Goal: Browse casually: Explore the website without a specific task or goal

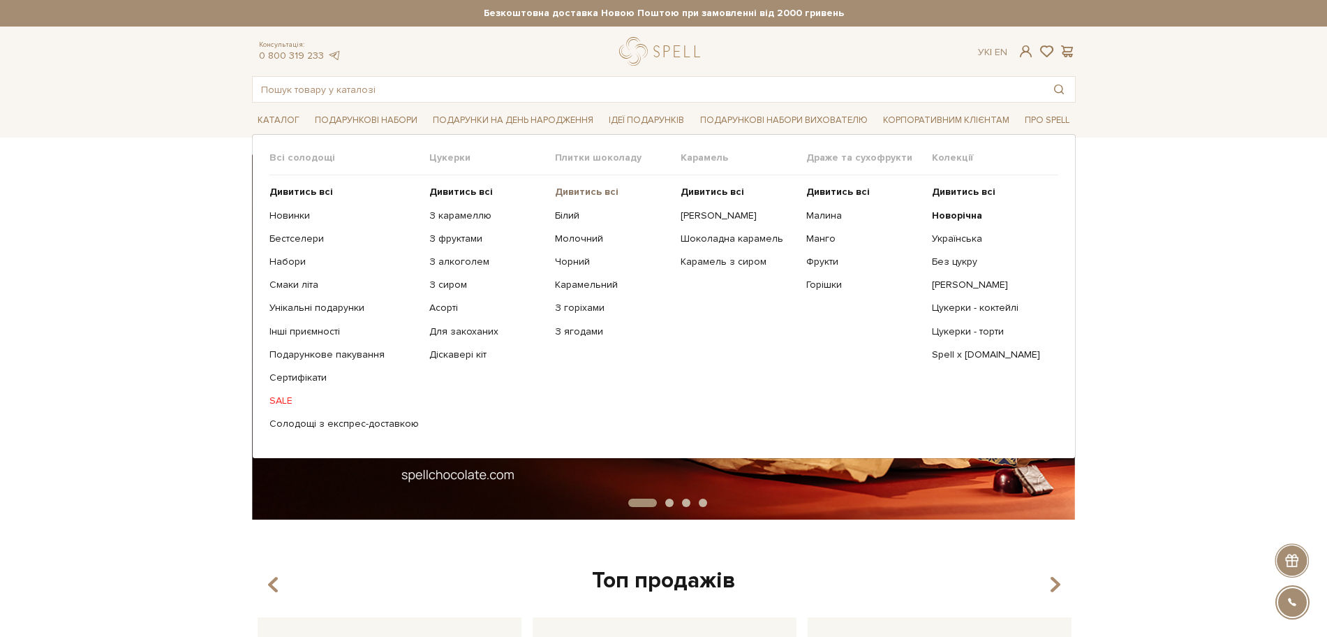
click at [584, 188] on b "Дивитись всі" at bounding box center [587, 192] width 64 height 12
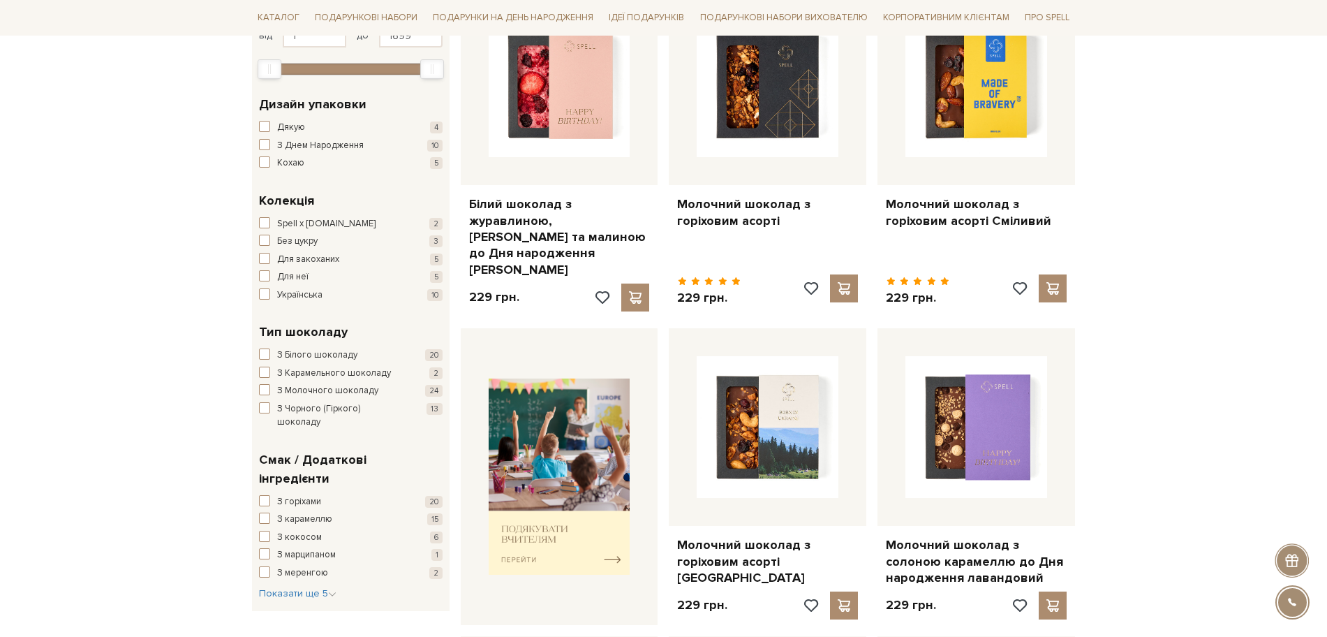
scroll to position [436, 0]
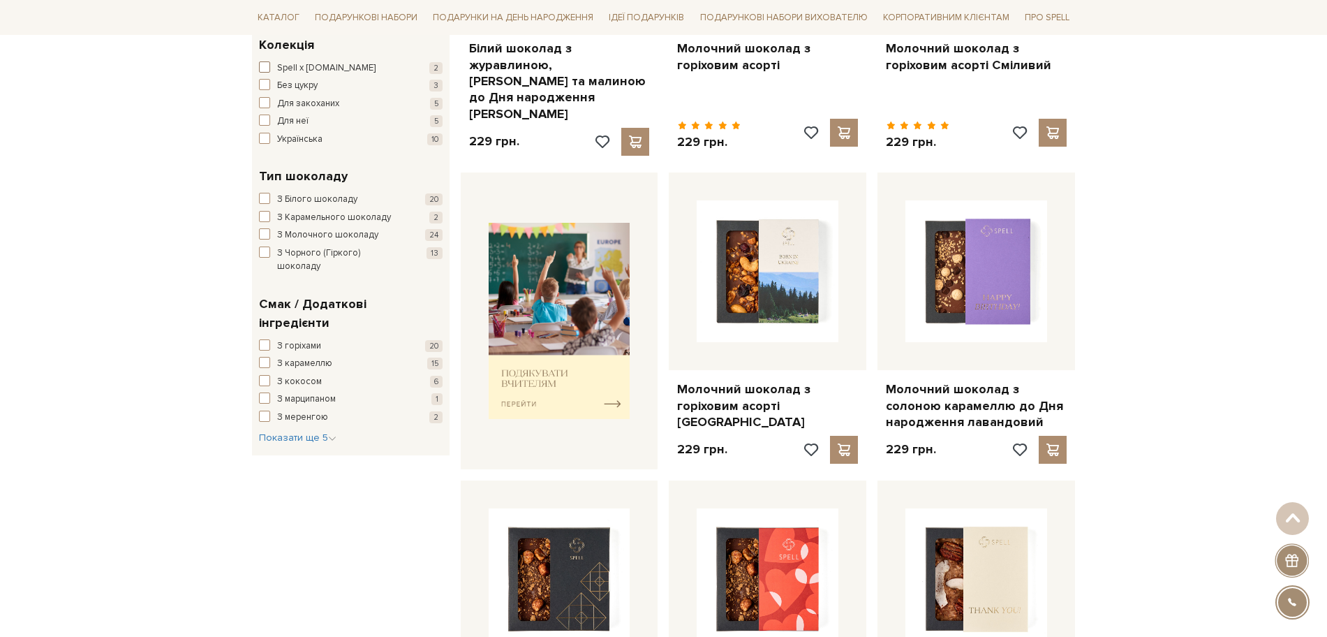
click at [297, 66] on span "Spell x [DOMAIN_NAME]" at bounding box center [326, 68] width 98 height 14
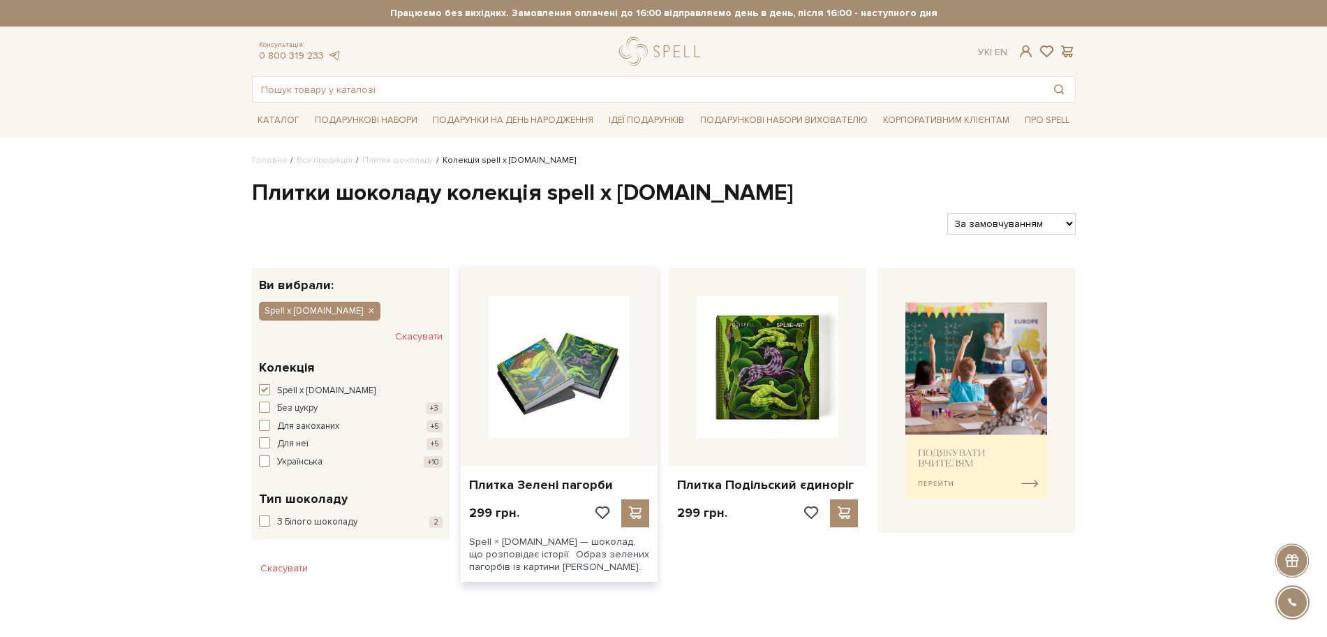
click at [562, 369] on img at bounding box center [560, 367] width 142 height 142
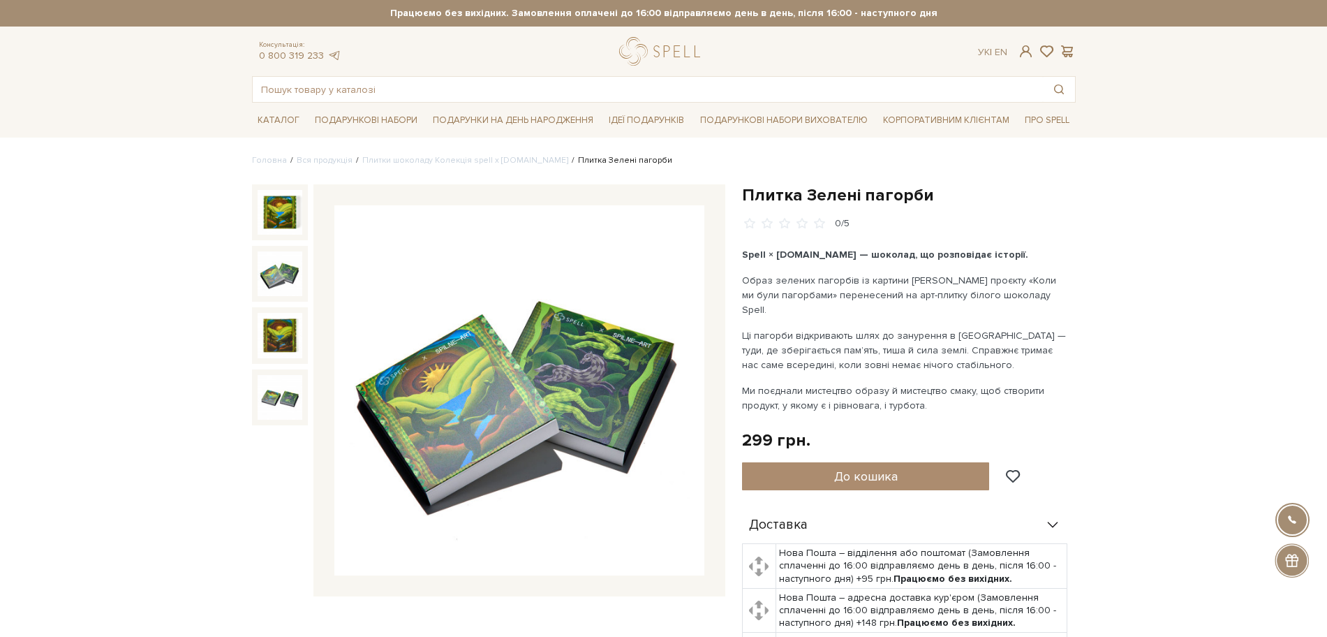
click at [276, 283] on img at bounding box center [280, 273] width 45 height 45
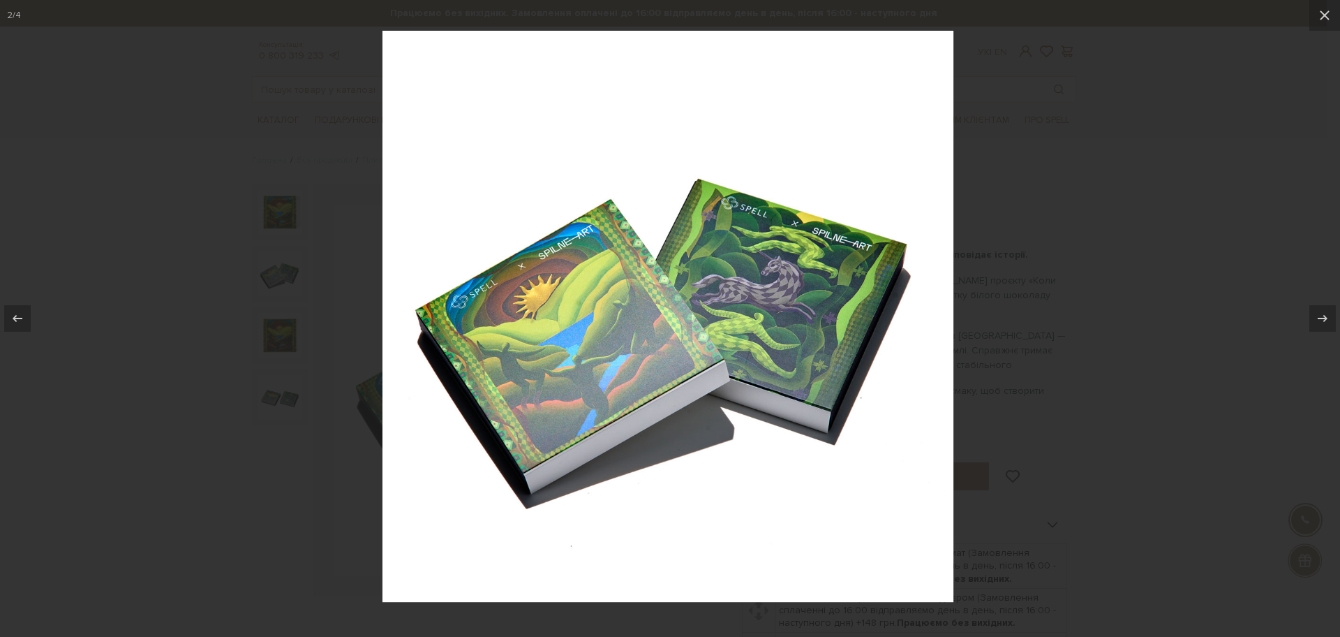
click at [274, 336] on div at bounding box center [670, 318] width 1340 height 637
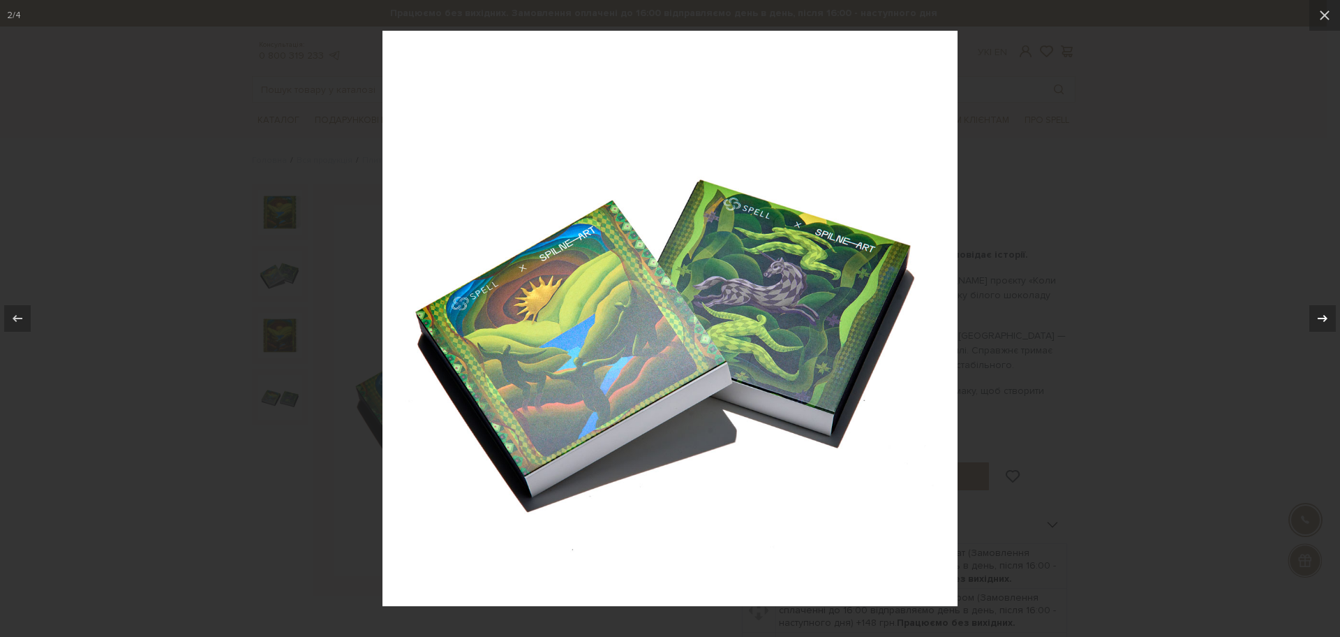
click at [1314, 320] on div at bounding box center [1323, 318] width 27 height 27
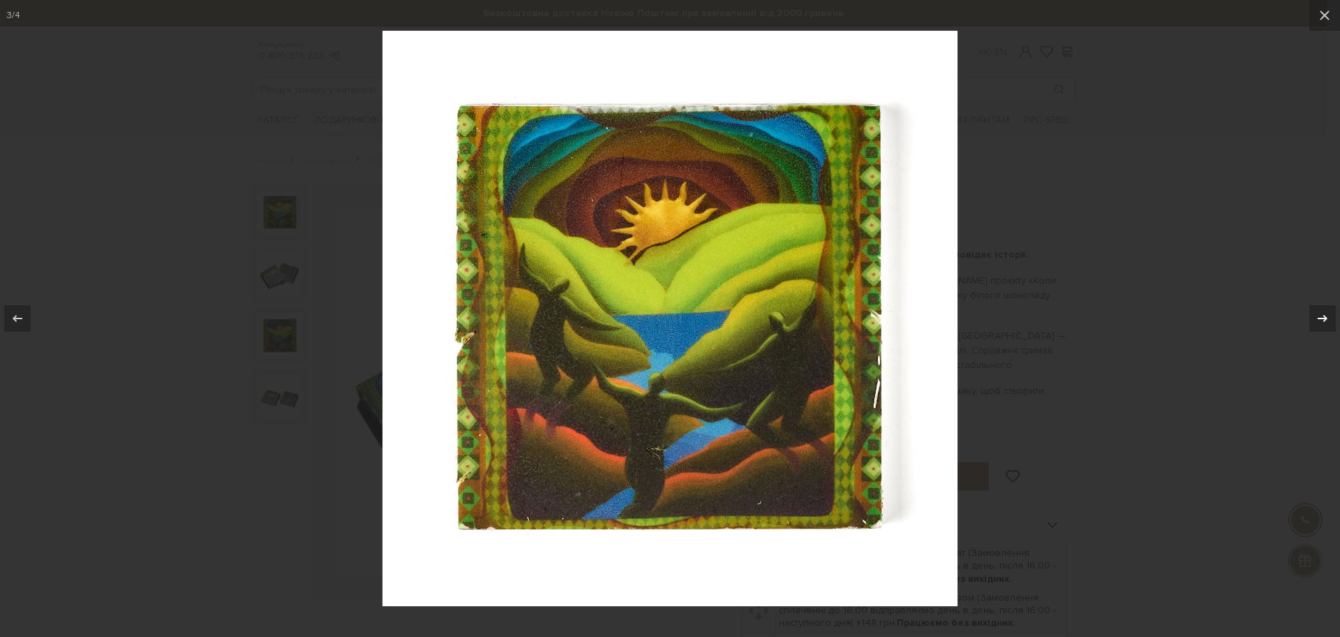
click at [1314, 320] on div at bounding box center [1323, 318] width 27 height 27
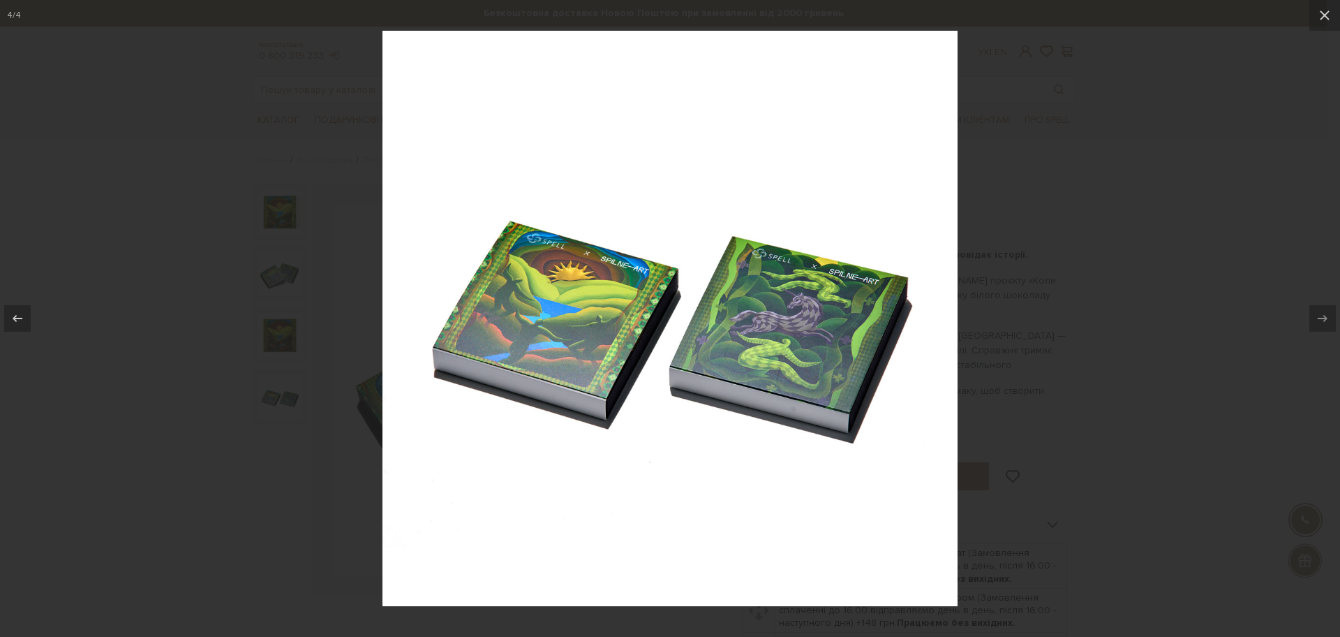
click at [1220, 306] on div at bounding box center [670, 318] width 1340 height 637
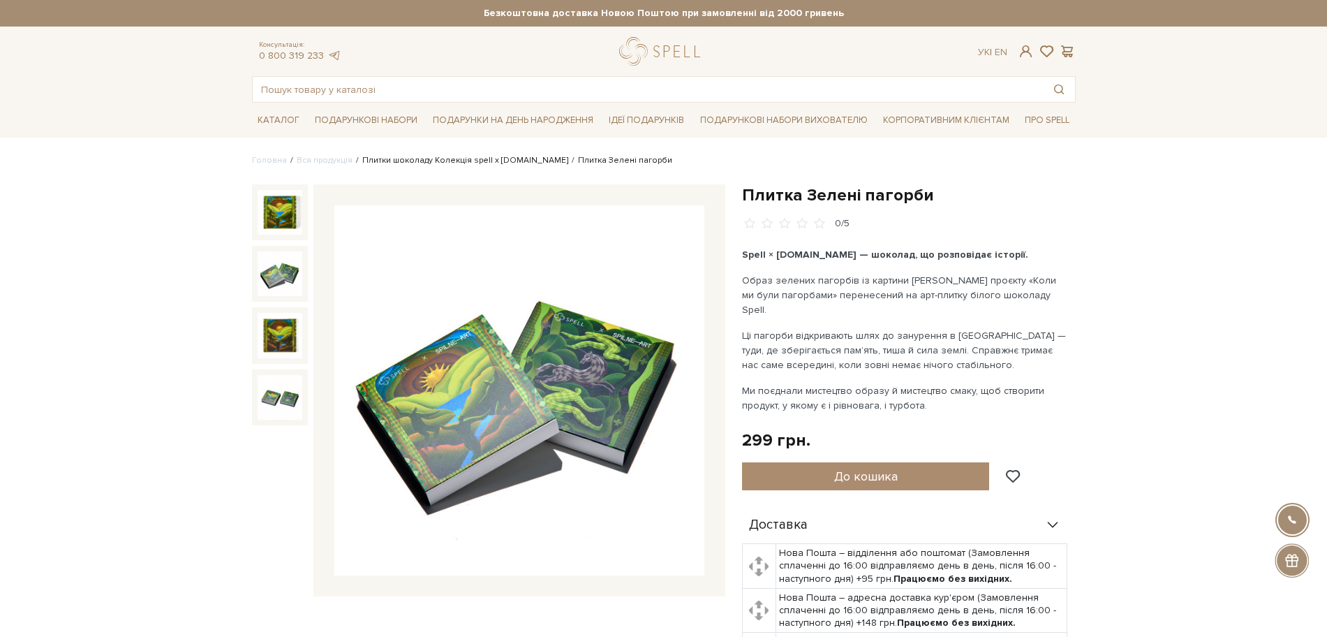
click at [455, 157] on link "Плитки шоколаду Колекція spell x [DOMAIN_NAME]" at bounding box center [465, 160] width 206 height 10
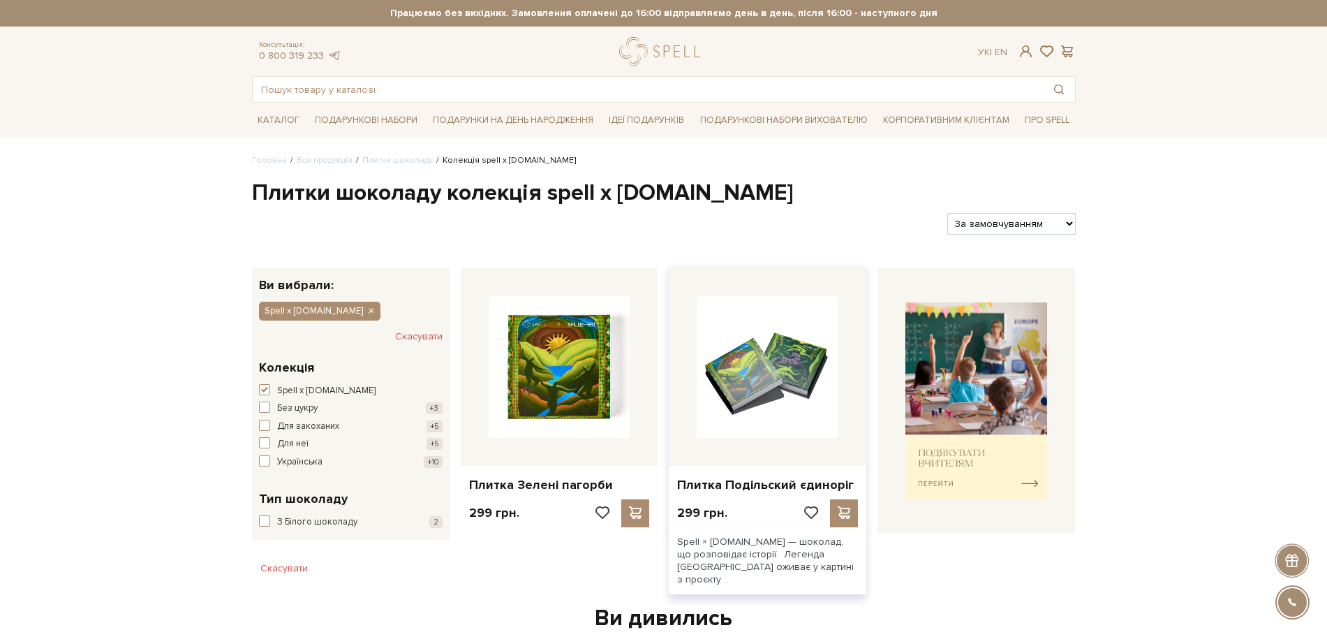
click at [759, 364] on img at bounding box center [768, 367] width 142 height 142
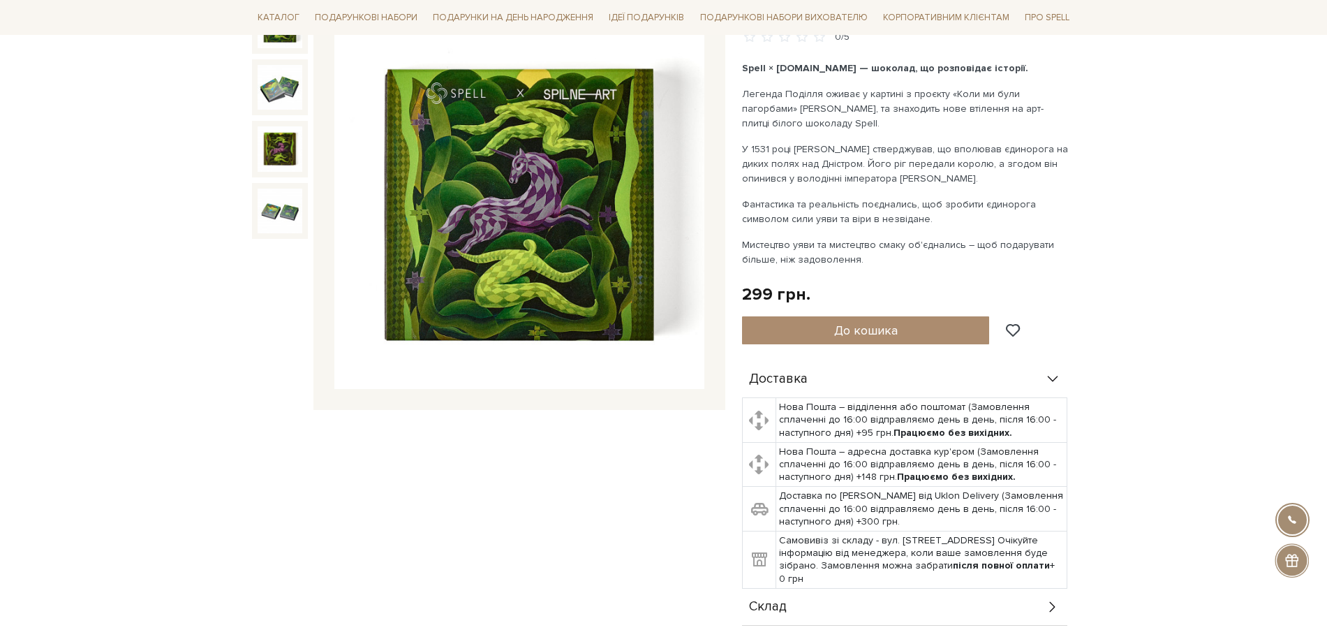
scroll to position [87, 0]
